Goal: Contribute content: Contribute content

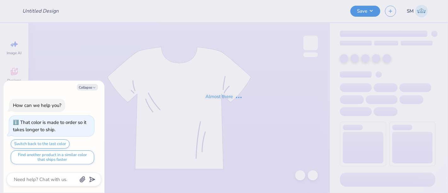
type textarea "x"
type input "Spike Out idea 1"
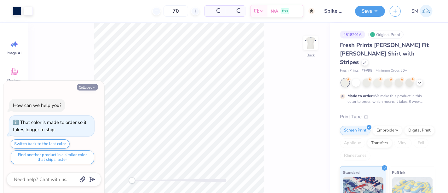
click at [88, 88] on button "Collapse" at bounding box center [87, 87] width 21 height 7
type textarea "x"
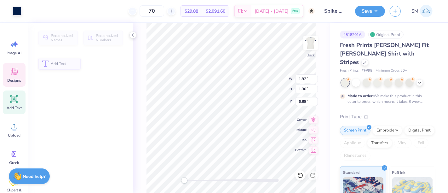
type input "1.92"
type input "1.30"
type input "6.88"
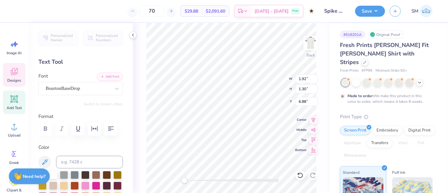
scroll to position [6, 1]
type textarea "97"
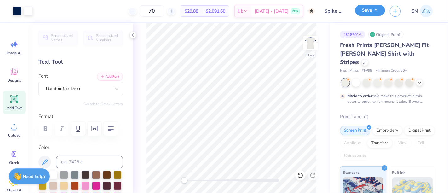
click at [375, 11] on button "Save" at bounding box center [370, 10] width 30 height 11
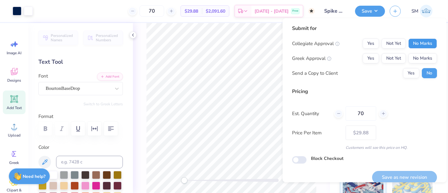
click at [422, 43] on button "No Marks" at bounding box center [422, 43] width 29 height 10
click at [363, 61] on button "Yes" at bounding box center [371, 58] width 16 height 10
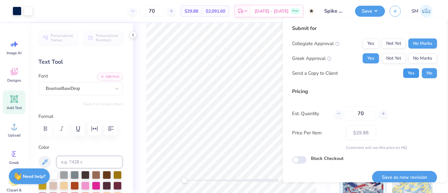
click at [406, 76] on button "Yes" at bounding box center [411, 73] width 16 height 10
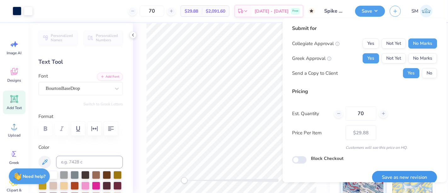
scroll to position [23, 0]
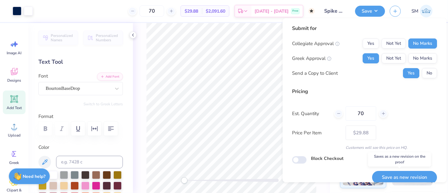
click at [407, 175] on button "Save as new revision" at bounding box center [404, 177] width 65 height 13
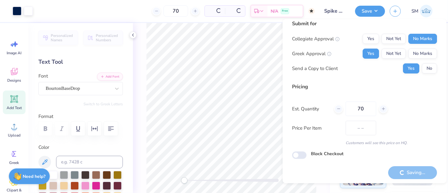
scroll to position [7, 0]
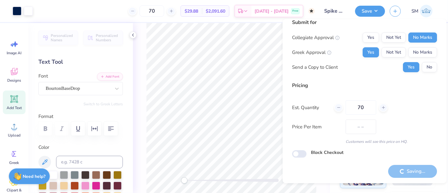
type input "$29.88"
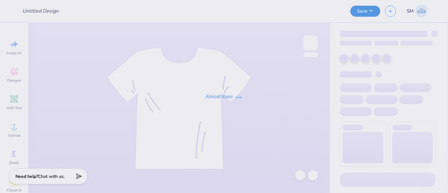
type input "Spike Out idea 1"
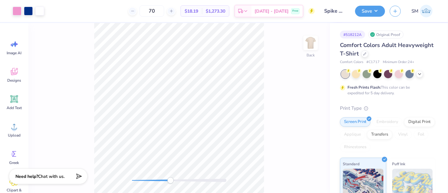
click at [170, 176] on div "Back" at bounding box center [178, 108] width 301 height 170
click at [154, 184] on div "Back" at bounding box center [178, 108] width 301 height 170
click at [14, 101] on icon at bounding box center [14, 99] width 6 height 6
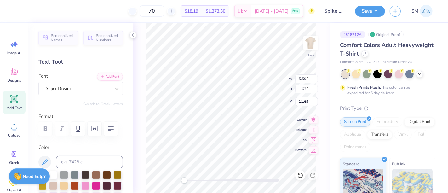
scroll to position [6, 1]
type textarea "™"
click at [63, 88] on div "Super Dream" at bounding box center [78, 88] width 66 height 10
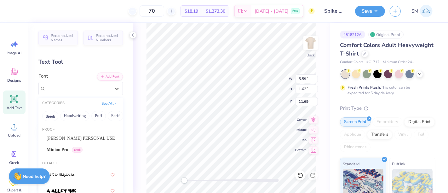
click at [60, 150] on span "Minion Pro" at bounding box center [58, 149] width 22 height 7
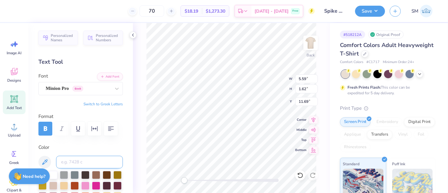
click at [80, 168] on input at bounding box center [89, 162] width 67 height 13
type input "223 c"
drag, startPoint x: 187, startPoint y: 180, endPoint x: 198, endPoint y: 180, distance: 11.0
click at [198, 180] on div "Accessibility label" at bounding box center [198, 180] width 6 height 6
click at [232, 175] on div "Back W 1.01 1.01 " H 0.38 0.38 " Y 14.27 14.27 " Center Middle Top Bottom" at bounding box center [231, 108] width 197 height 170
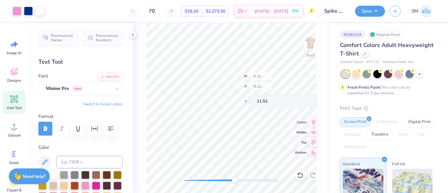
type input "0.31"
type input "0.12"
type input "11.51"
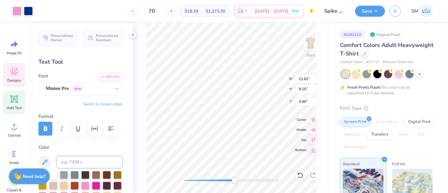
type input "0.31"
type input "0.12"
type input "11.51"
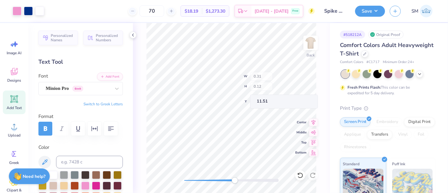
type input "0.24"
type input "0.09"
type input "11.48"
click at [185, 184] on div "Back" at bounding box center [231, 108] width 197 height 170
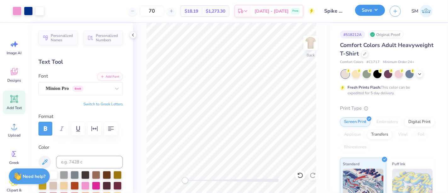
click at [369, 7] on button "Save" at bounding box center [370, 10] width 30 height 11
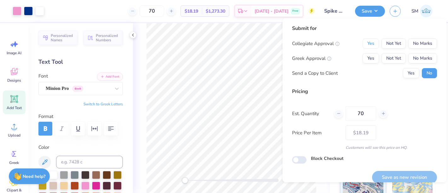
drag, startPoint x: 364, startPoint y: 44, endPoint x: 364, endPoint y: 51, distance: 7.0
click at [364, 45] on button "Yes" at bounding box center [371, 43] width 16 height 10
click at [367, 57] on button "Yes" at bounding box center [371, 58] width 16 height 10
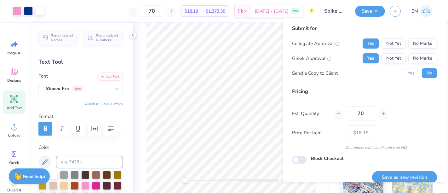
click at [406, 73] on button "Yes" at bounding box center [411, 73] width 16 height 10
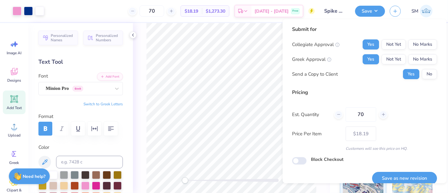
scroll to position [7, 0]
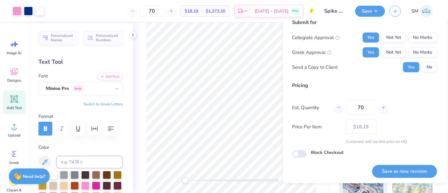
click at [419, 170] on button "Save as new revision" at bounding box center [404, 171] width 65 height 13
type input "$18.19"
